Goal: Transaction & Acquisition: Book appointment/travel/reservation

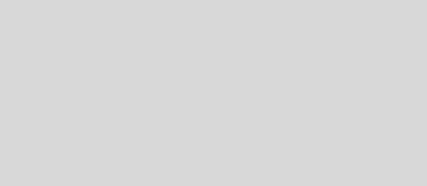
select select "pt"
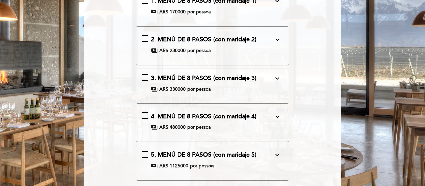
scroll to position [33, 0]
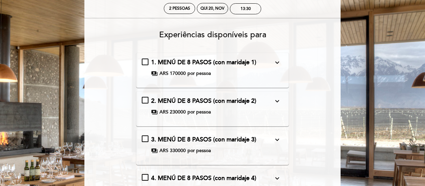
click at [279, 62] on icon "expand_more" at bounding box center [277, 63] width 8 height 8
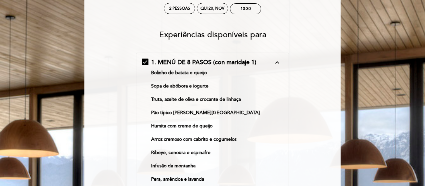
click at [278, 62] on icon "expand_less" at bounding box center [277, 63] width 8 height 8
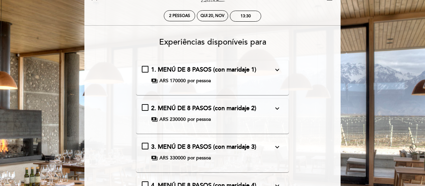
scroll to position [0, 0]
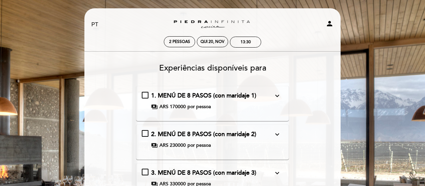
click at [280, 96] on icon "expand_more" at bounding box center [277, 96] width 8 height 8
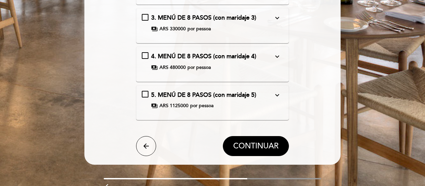
scroll to position [434, 0]
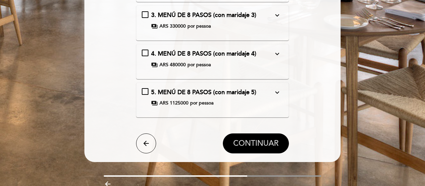
click at [268, 142] on span "CONTINUAR" at bounding box center [255, 143] width 45 height 9
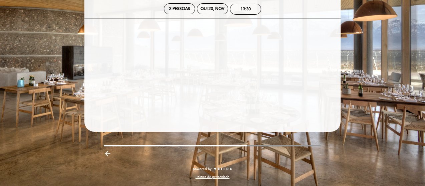
scroll to position [33, 0]
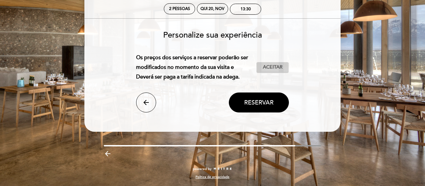
click at [273, 68] on span "Aceitar" at bounding box center [273, 67] width 20 height 7
click at [258, 110] on button "Reservar" at bounding box center [259, 103] width 60 height 20
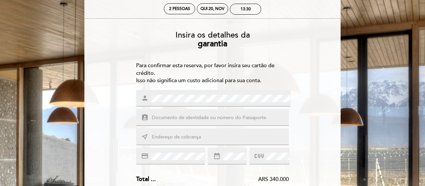
scroll to position [0, 0]
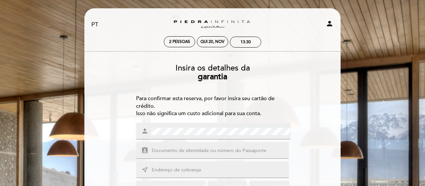
click at [190, 148] on input "text" at bounding box center [220, 151] width 139 height 8
type input "077897619"
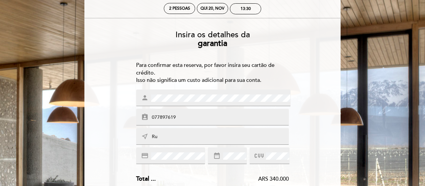
type input "R"
